Goal: Information Seeking & Learning: Learn about a topic

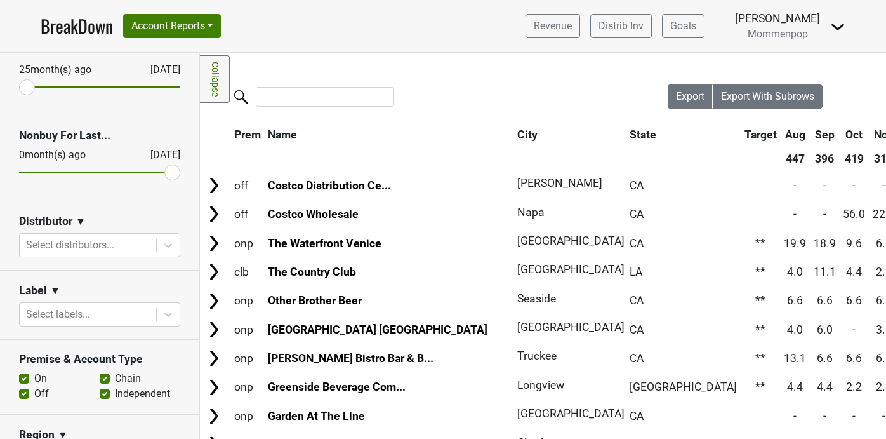
scroll to position [204, 0]
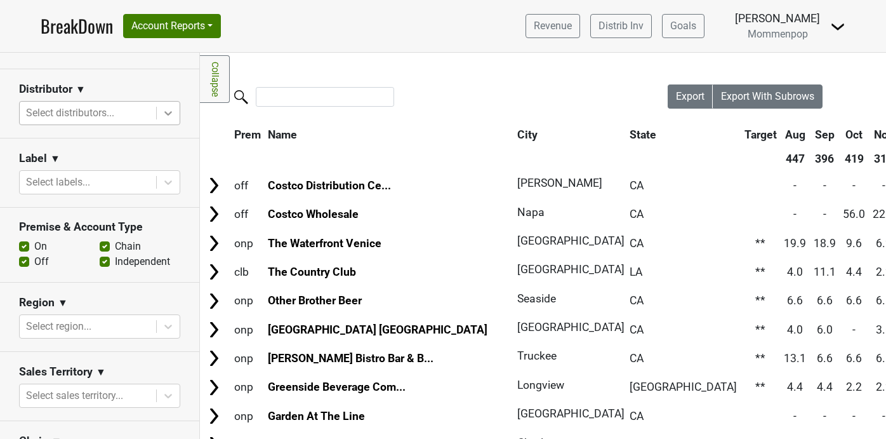
click at [179, 117] on div at bounding box center [168, 113] width 23 height 23
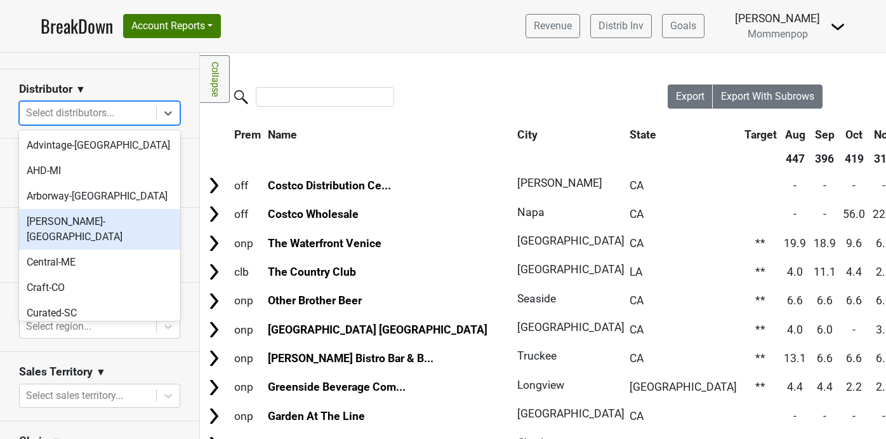
scroll to position [424, 0]
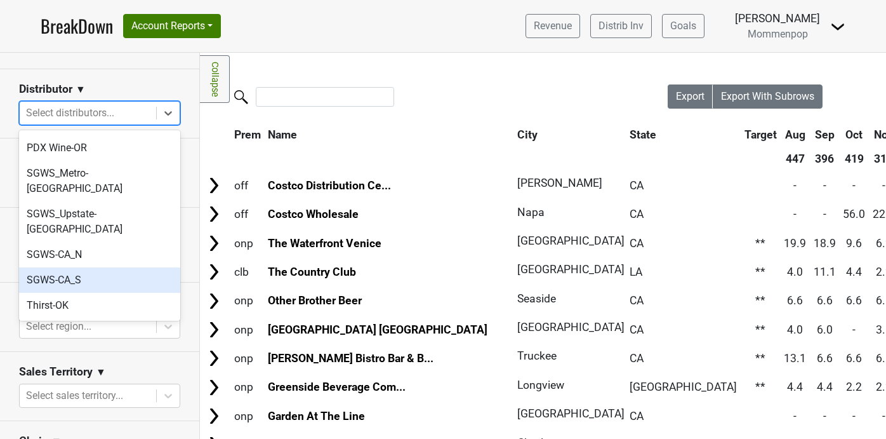
click at [104, 267] on div "SGWS-CA_S" at bounding box center [99, 279] width 161 height 25
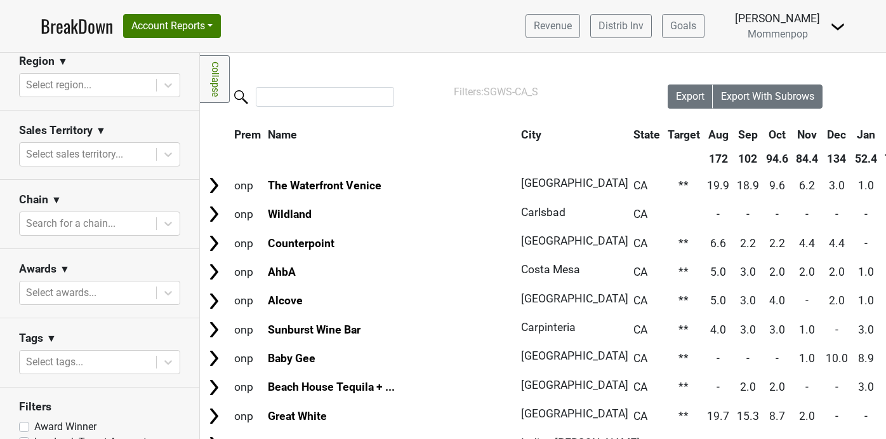
scroll to position [455, 0]
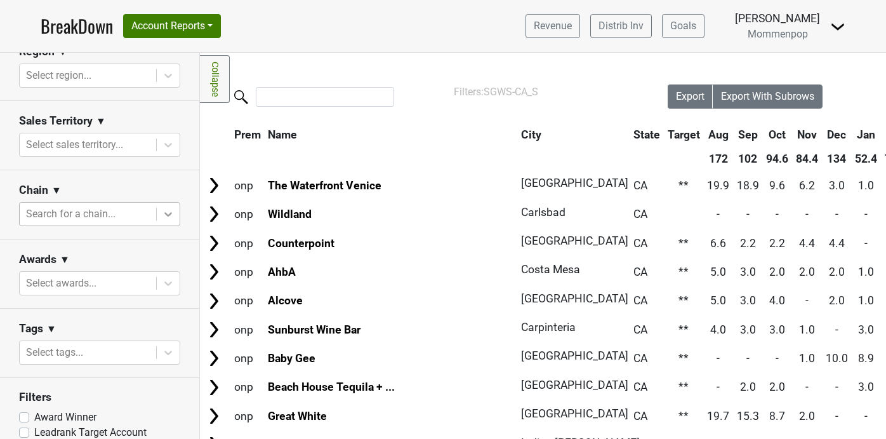
click at [164, 216] on icon at bounding box center [168, 214] width 13 height 13
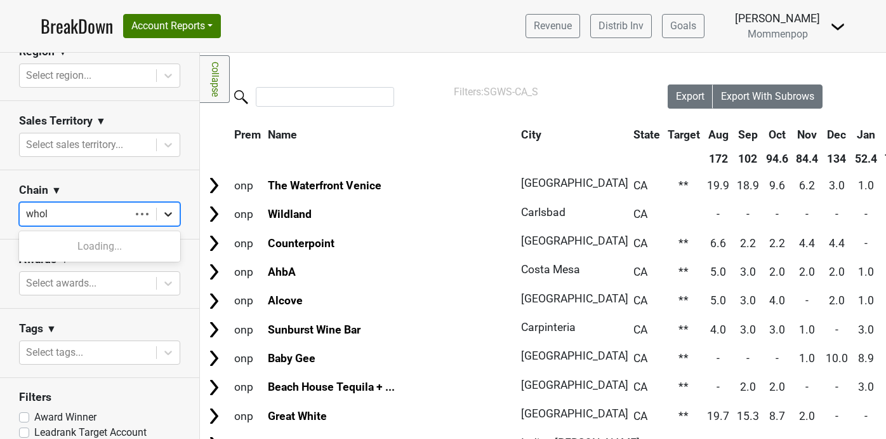
type input "whole"
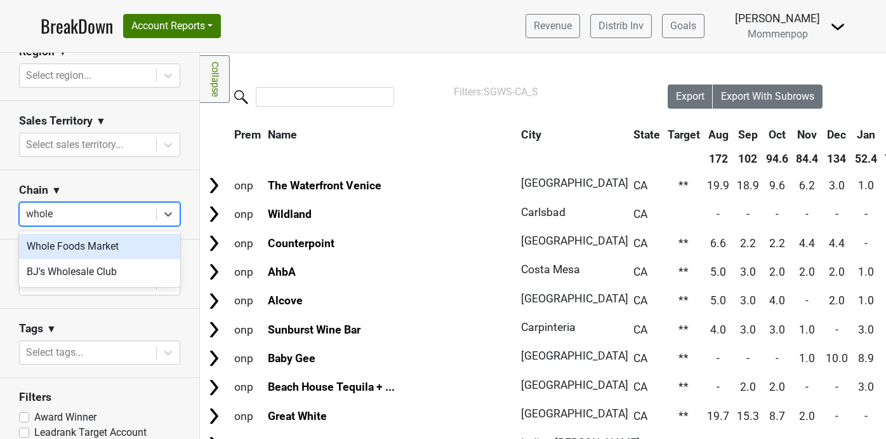
click at [120, 246] on div "Whole Foods Market" at bounding box center [99, 246] width 161 height 25
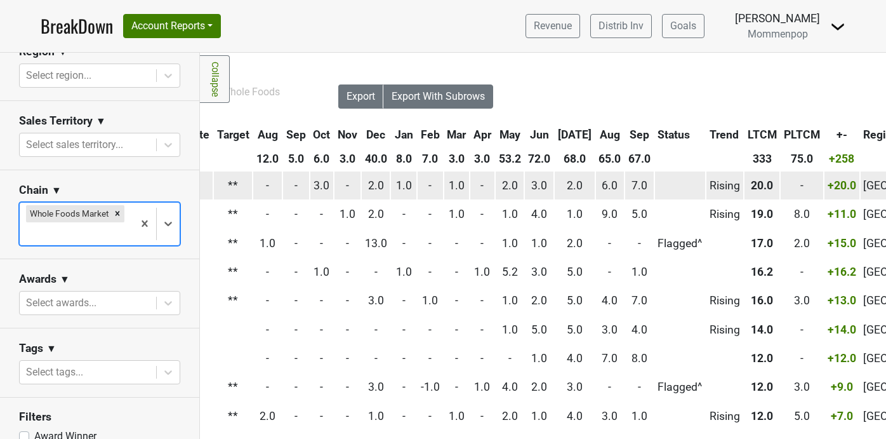
scroll to position [0, 331]
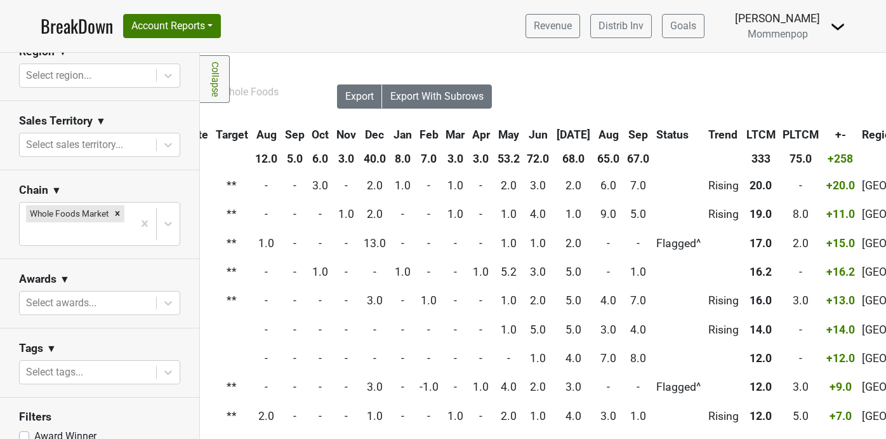
click at [601, 134] on th "Aug" at bounding box center [609, 134] width 29 height 23
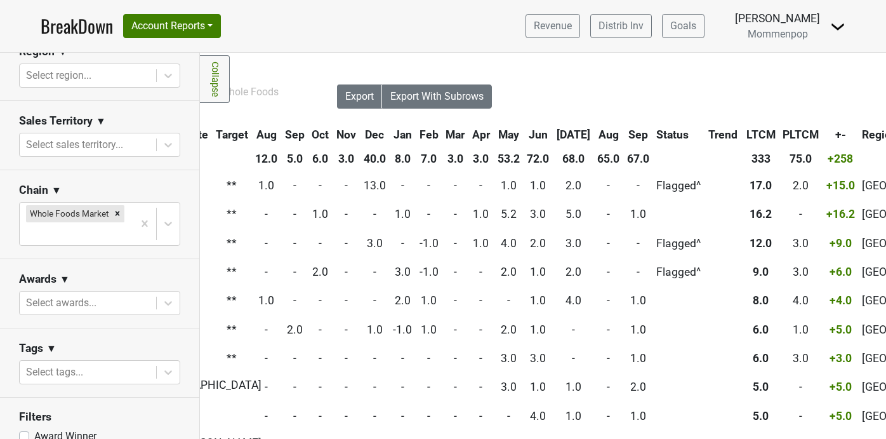
click at [601, 134] on th "Aug" at bounding box center [609, 134] width 29 height 23
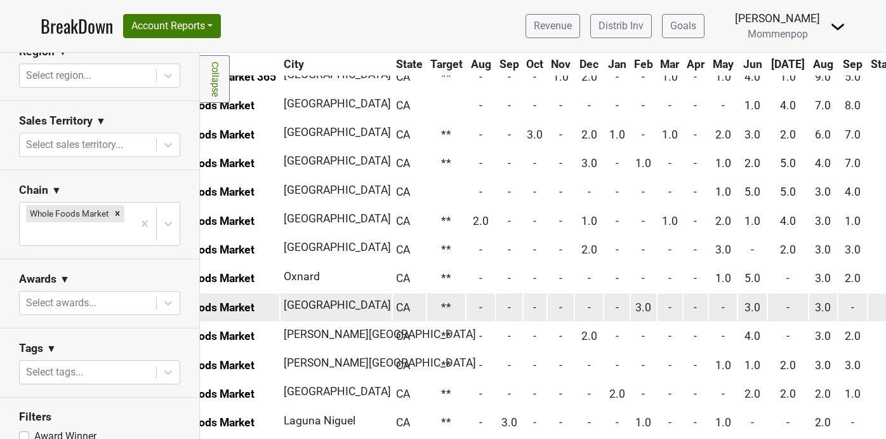
scroll to position [109, 0]
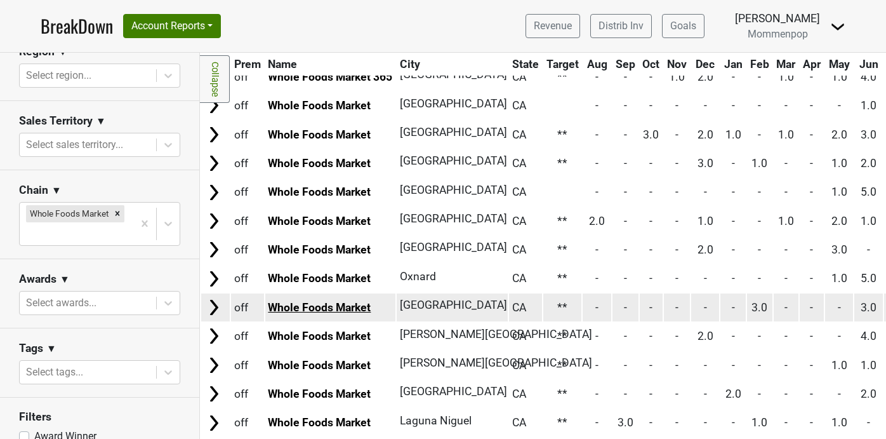
click at [345, 304] on link "Whole Foods Market" at bounding box center [319, 307] width 103 height 13
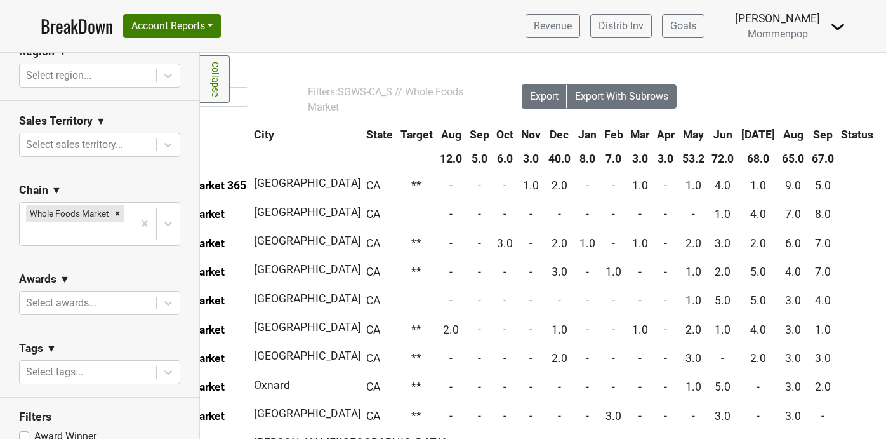
scroll to position [48, 146]
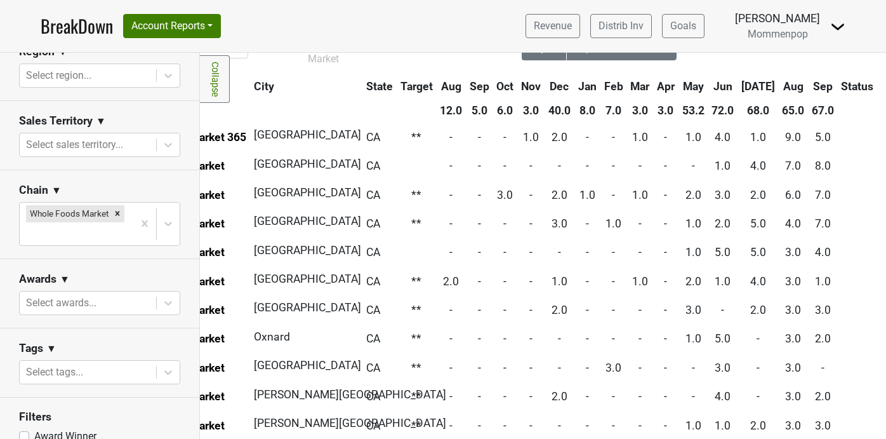
click at [755, 86] on th "[DATE]" at bounding box center [758, 86] width 40 height 23
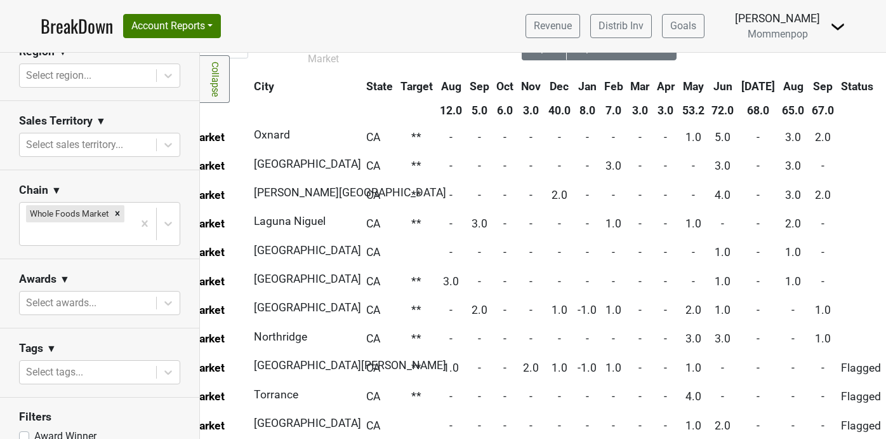
click at [755, 86] on th "[DATE]" at bounding box center [758, 86] width 40 height 23
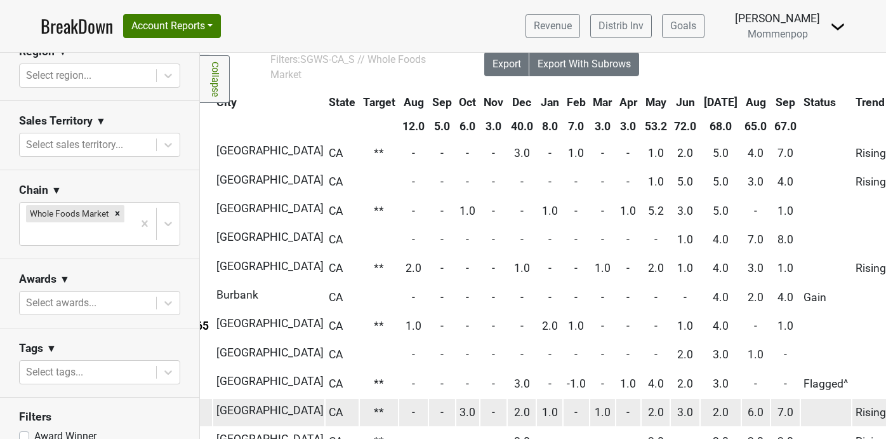
scroll to position [32, 294]
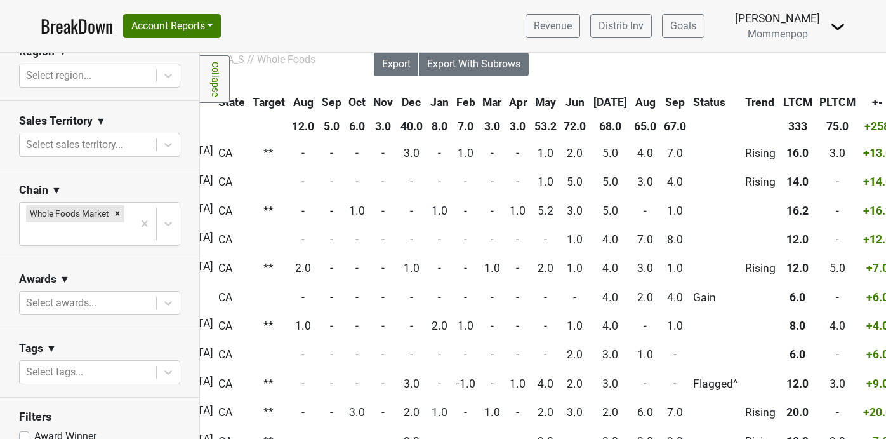
click at [661, 103] on th "Sep" at bounding box center [675, 102] width 29 height 23
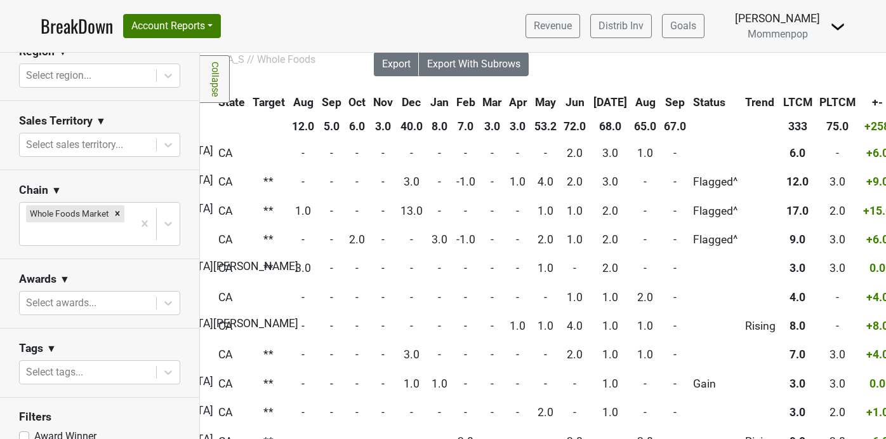
click at [661, 103] on th "Sep" at bounding box center [675, 102] width 29 height 23
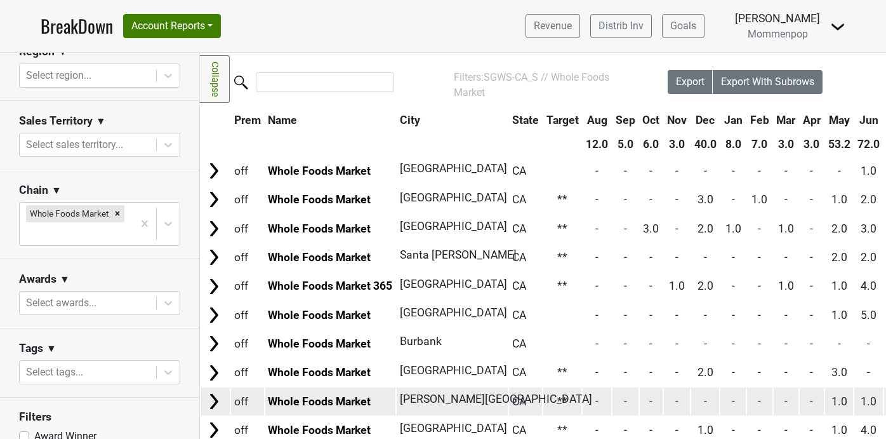
scroll to position [0, 0]
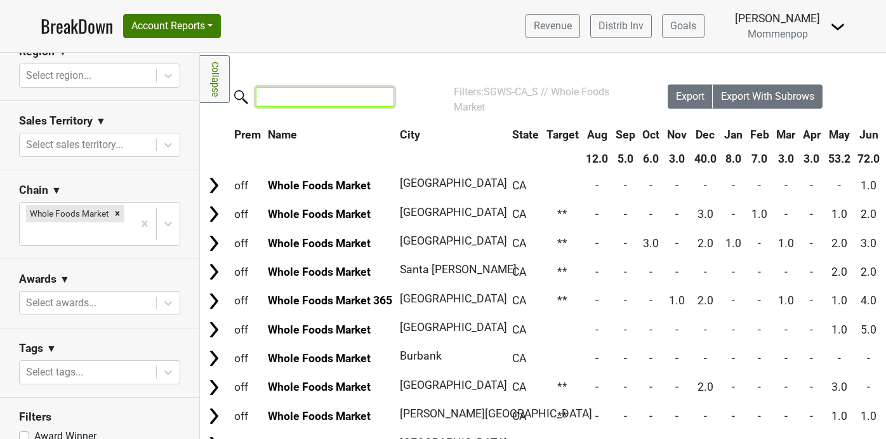
click at [312, 99] on input "search" at bounding box center [325, 97] width 138 height 20
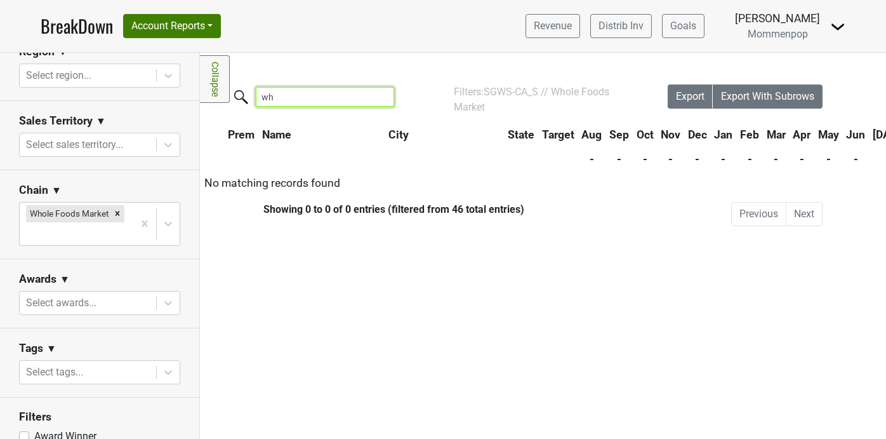
type input "w"
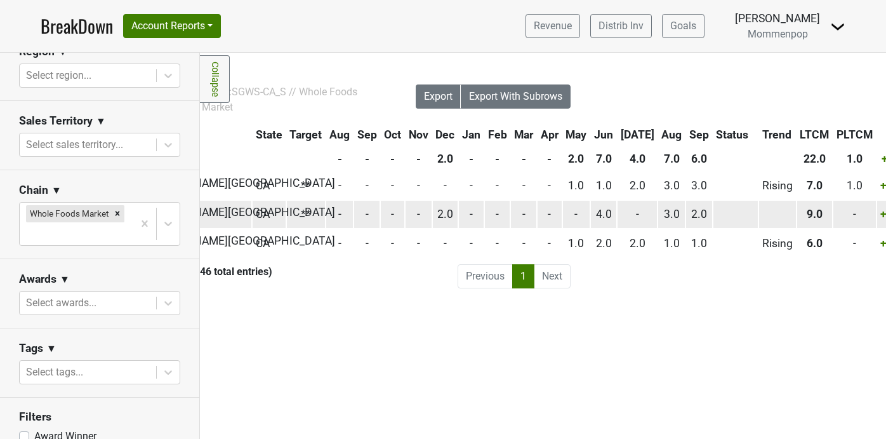
scroll to position [0, 275]
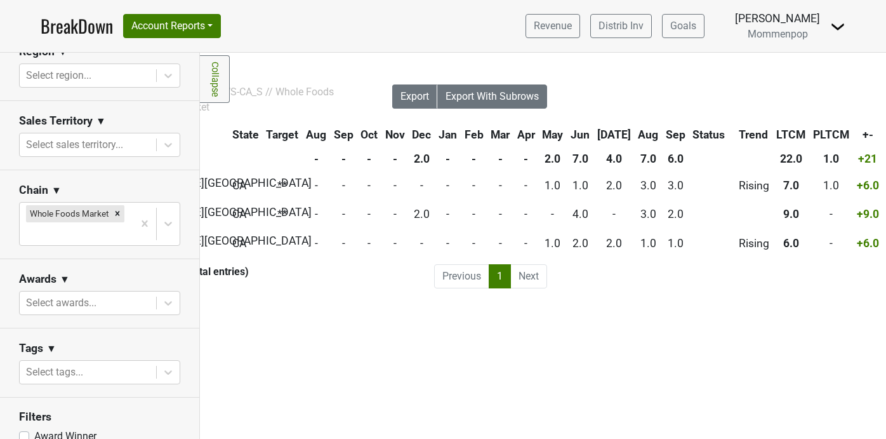
type input "[PERSON_NAME]"
click at [644, 130] on th "Aug" at bounding box center [648, 134] width 27 height 23
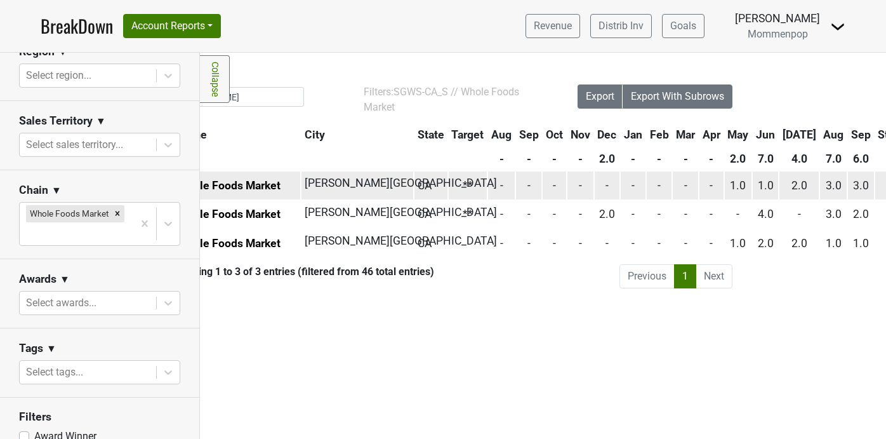
scroll to position [0, 0]
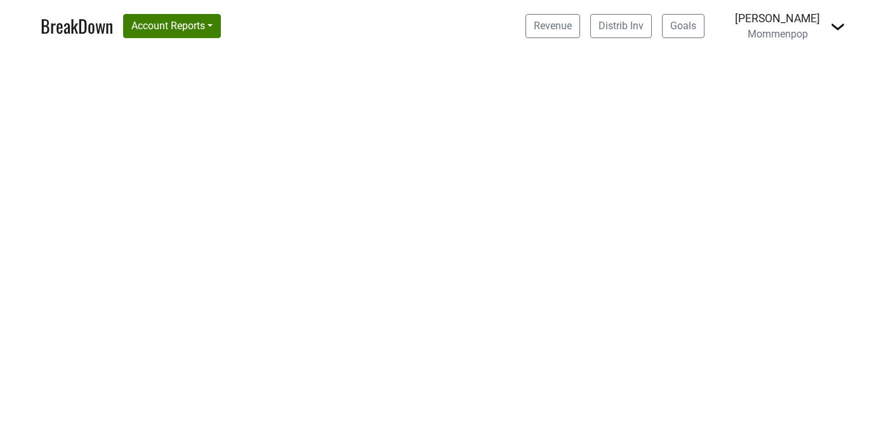
select select "CA"
